Goal: Use online tool/utility: Utilize a website feature to perform a specific function

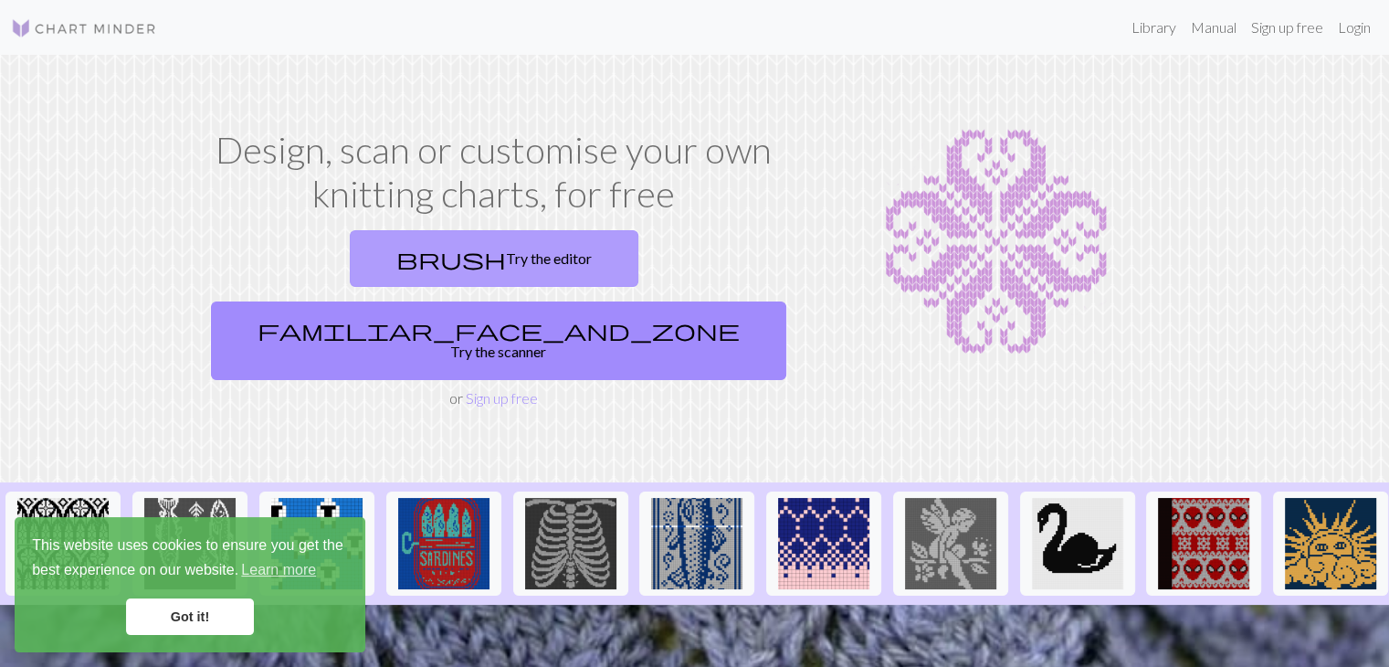
click at [376, 249] on link "brush Try the editor" at bounding box center [494, 258] width 289 height 57
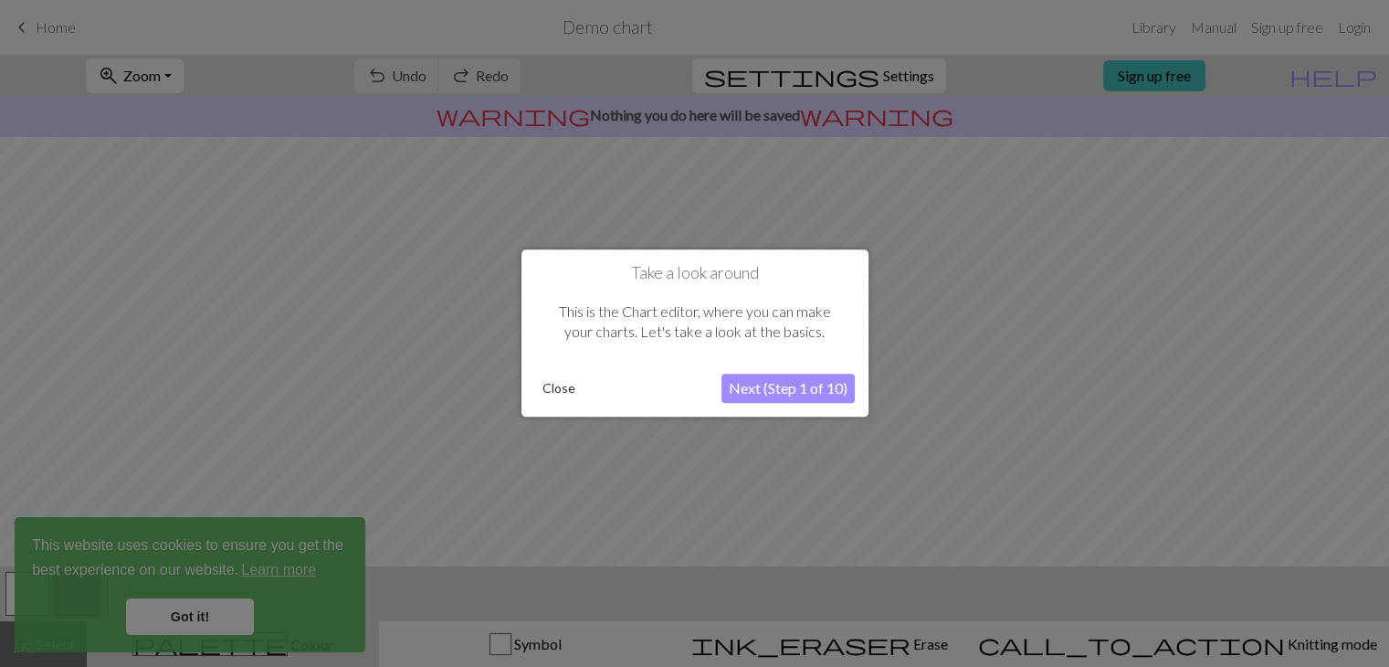
click at [552, 386] on button "Close" at bounding box center [558, 388] width 47 height 27
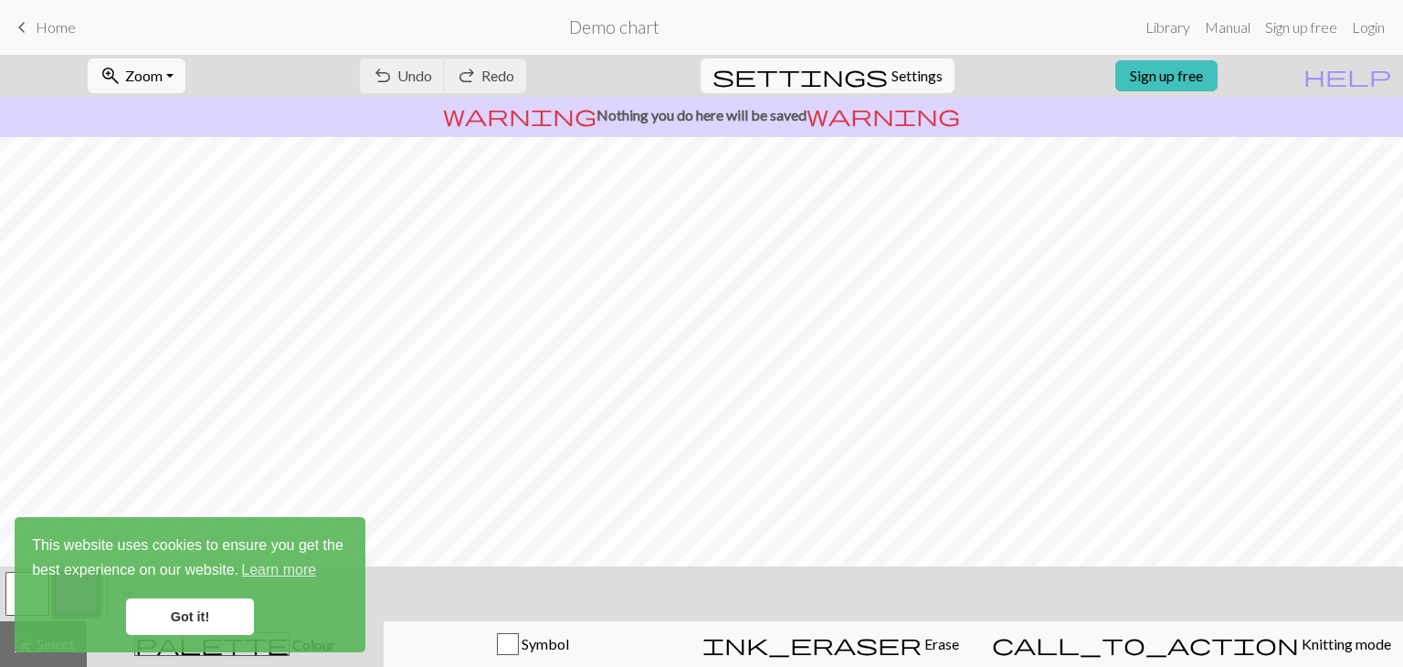
click at [192, 593] on div "This website uses cookies to ensure you get the best experience on our website.…" at bounding box center [190, 584] width 351 height 135
click at [184, 607] on link "Got it!" at bounding box center [190, 616] width 128 height 37
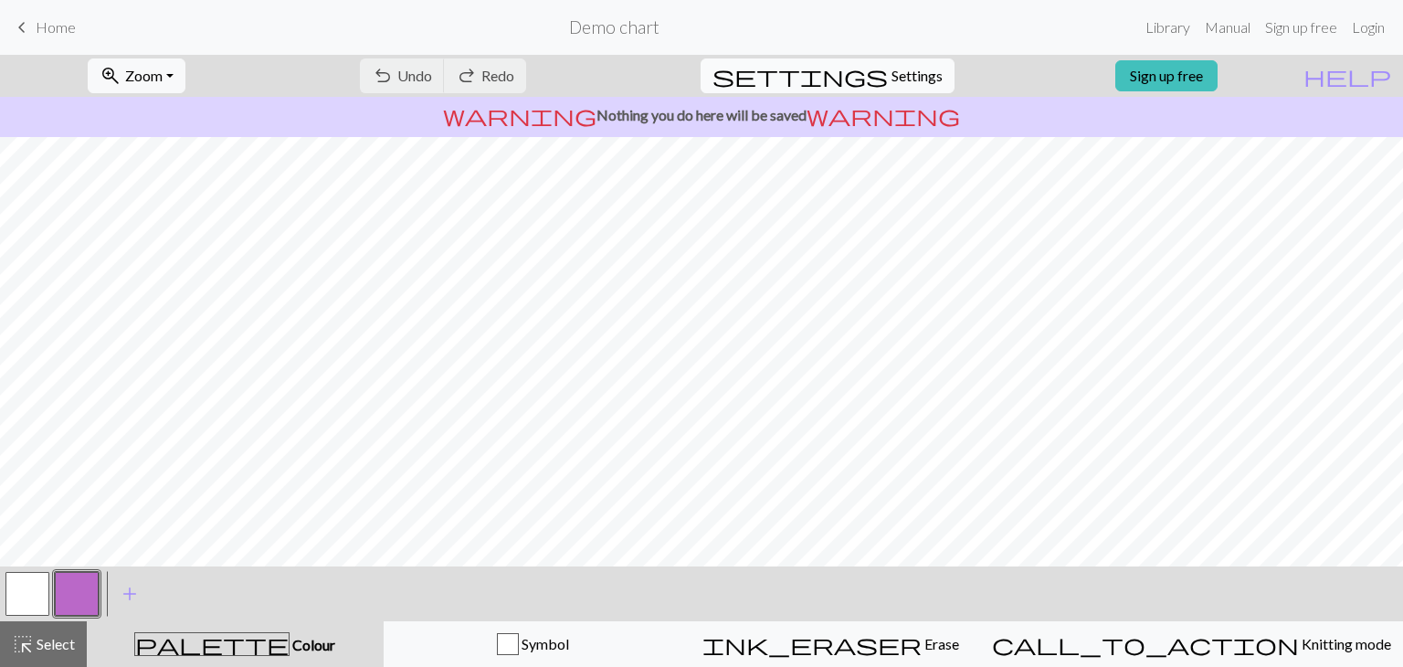
click at [891, 72] on span "Settings" at bounding box center [916, 76] width 51 height 22
select select "aran"
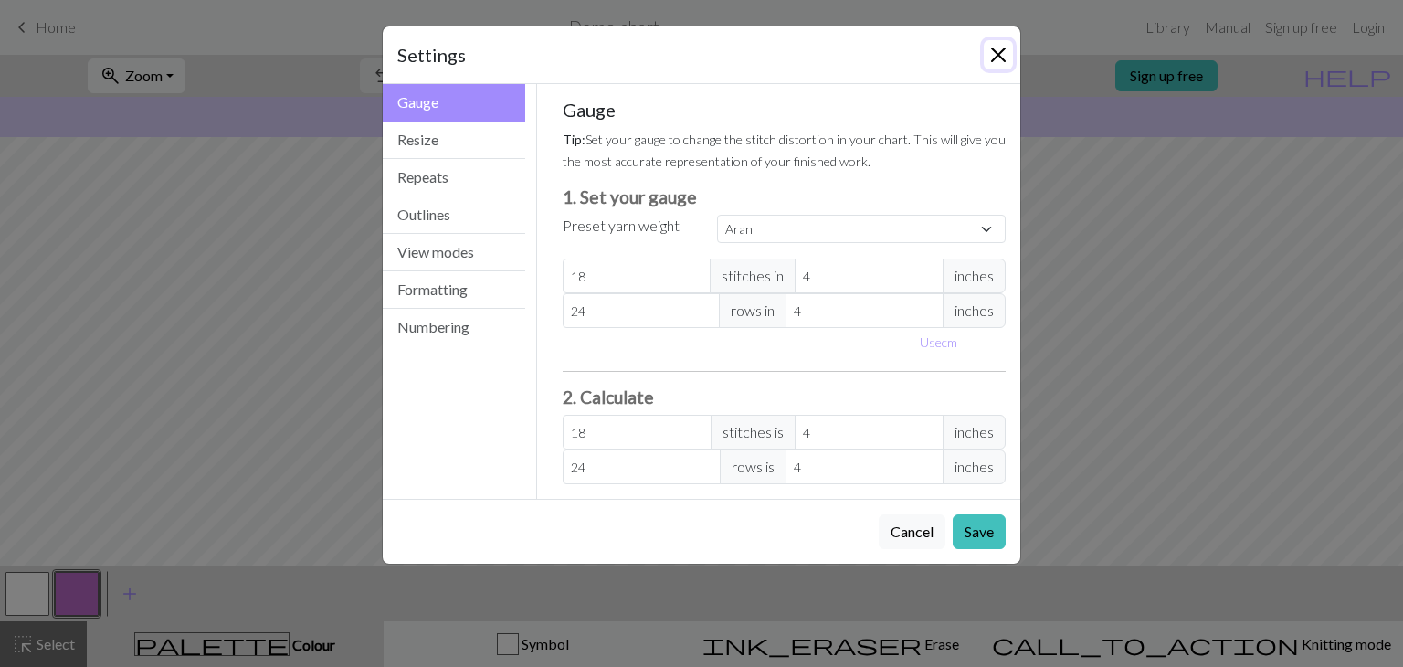
click at [995, 58] on button "Close" at bounding box center [998, 54] width 29 height 29
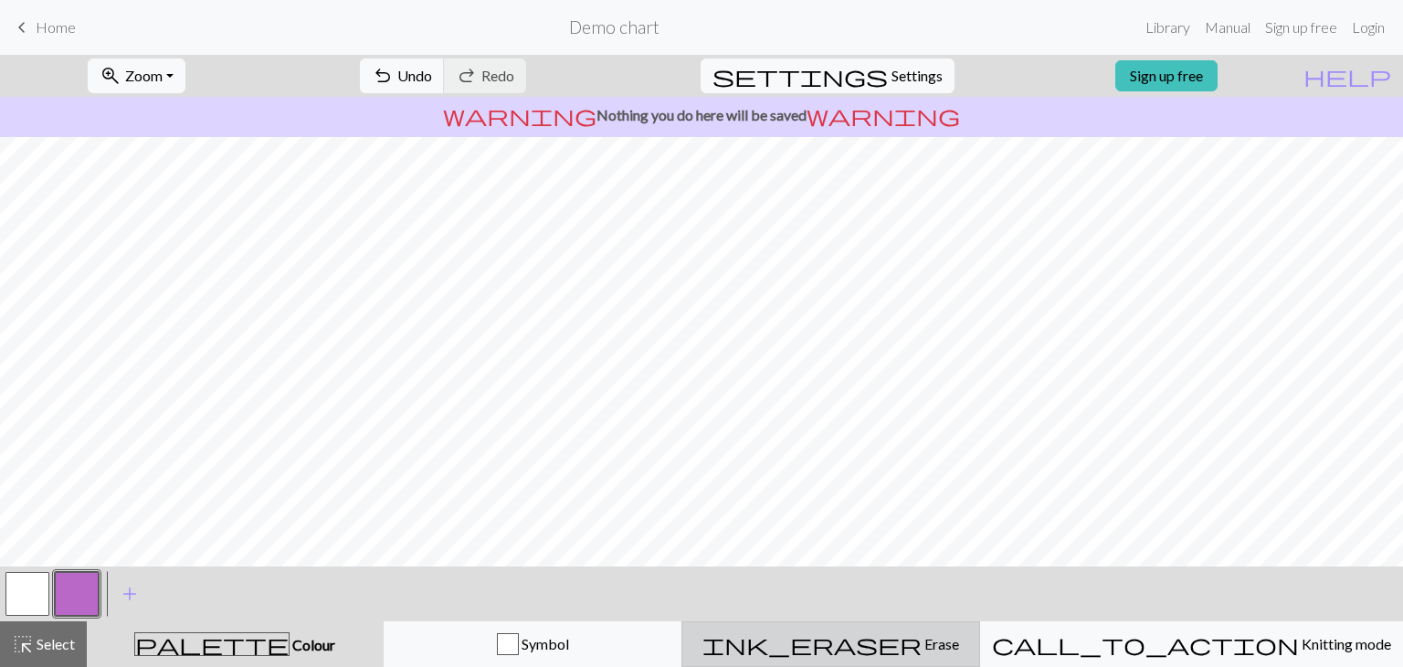
click at [968, 647] on div "ink_eraser Erase Erase" at bounding box center [830, 644] width 275 height 22
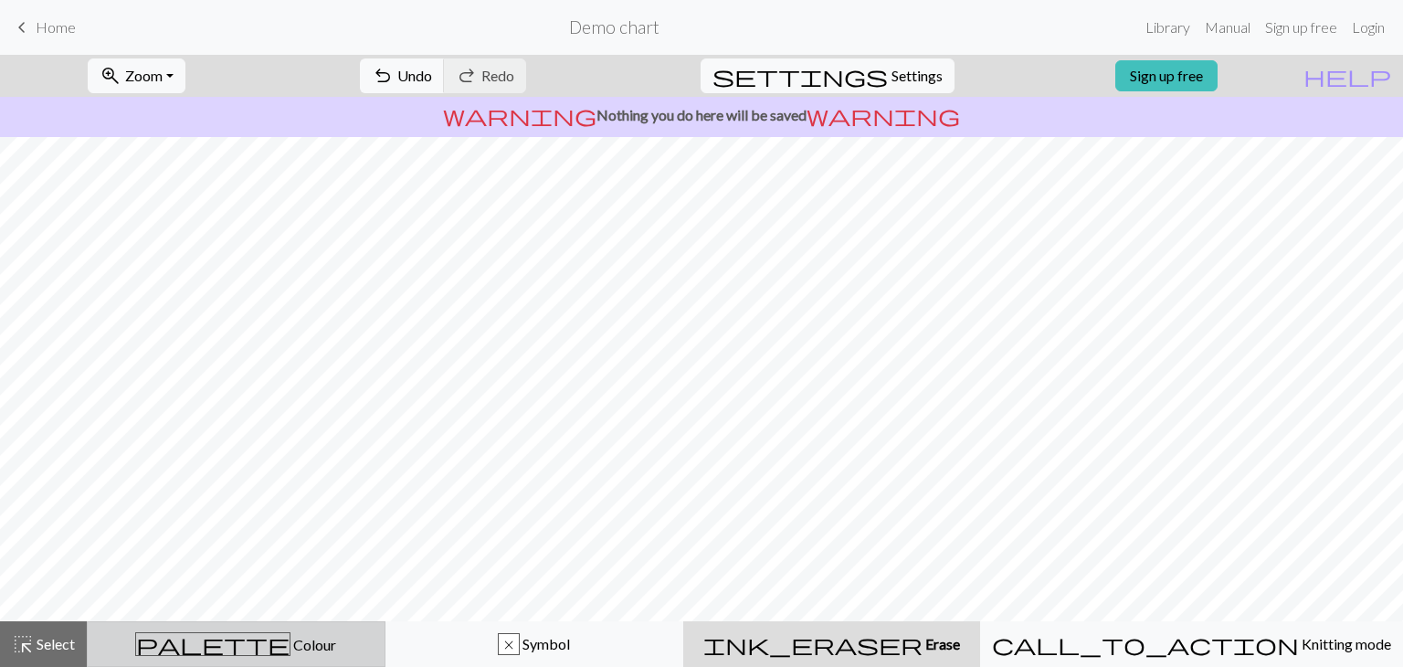
click at [309, 647] on div "palette Colour Colour" at bounding box center [236, 644] width 275 height 24
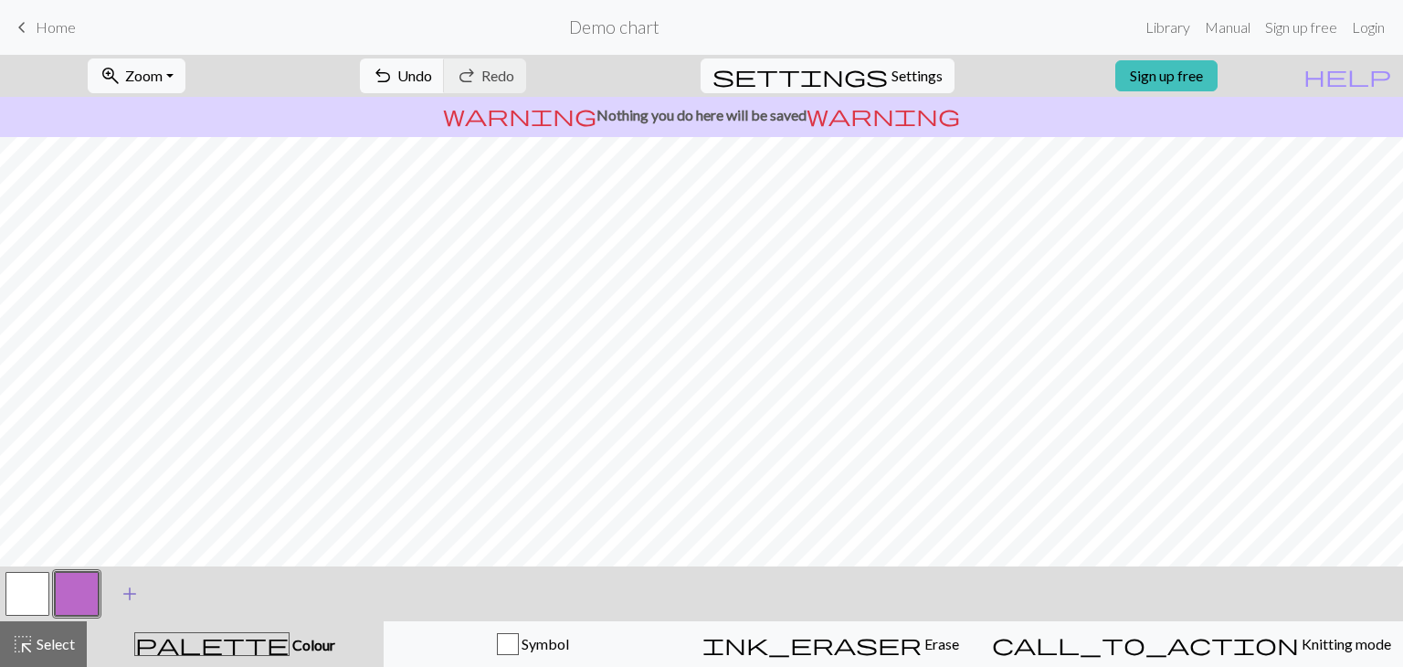
click at [119, 599] on button "add Add a colour" at bounding box center [130, 594] width 46 height 46
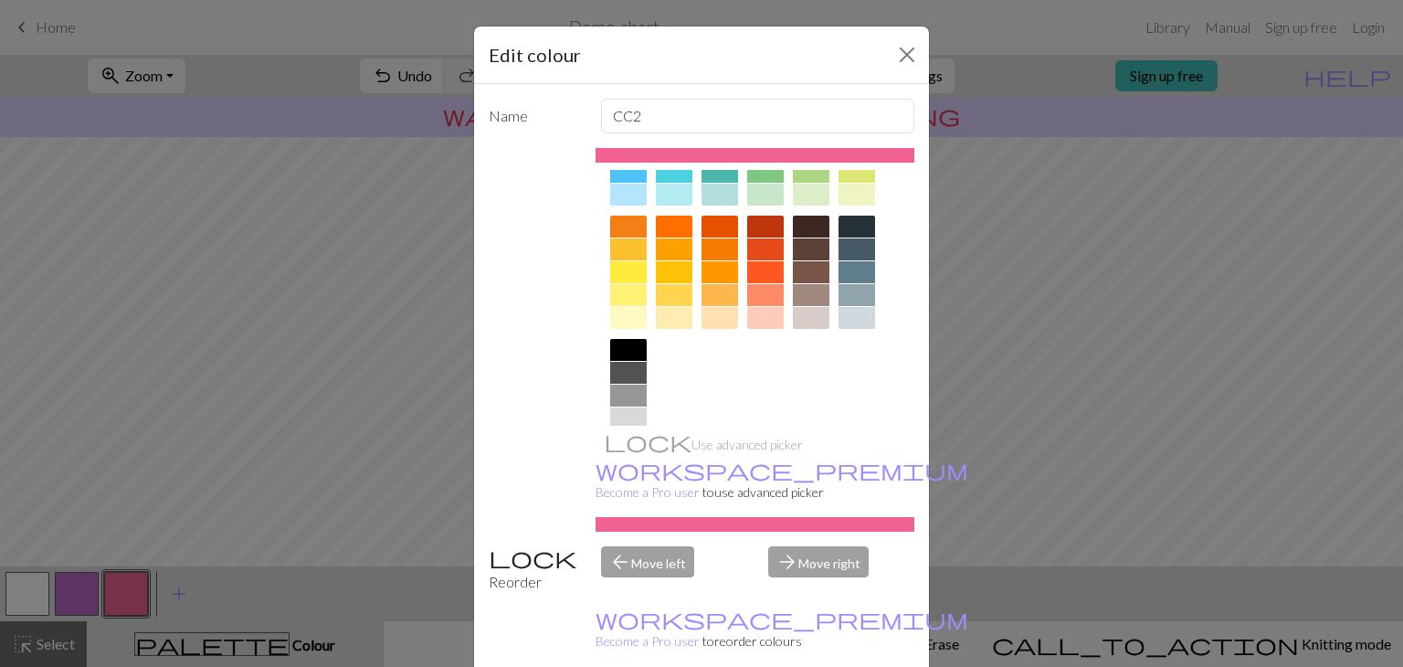
scroll to position [263, 0]
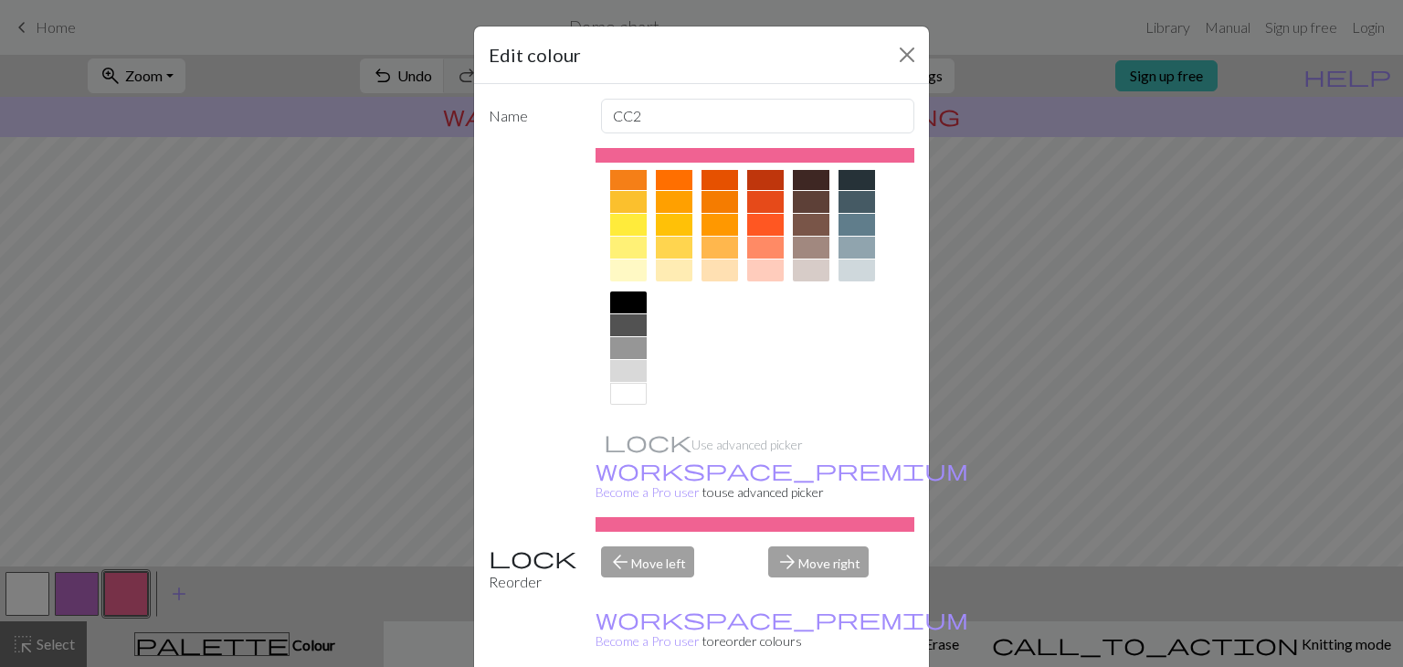
click at [862, 179] on div at bounding box center [856, 179] width 37 height 22
